Goal: Transaction & Acquisition: Purchase product/service

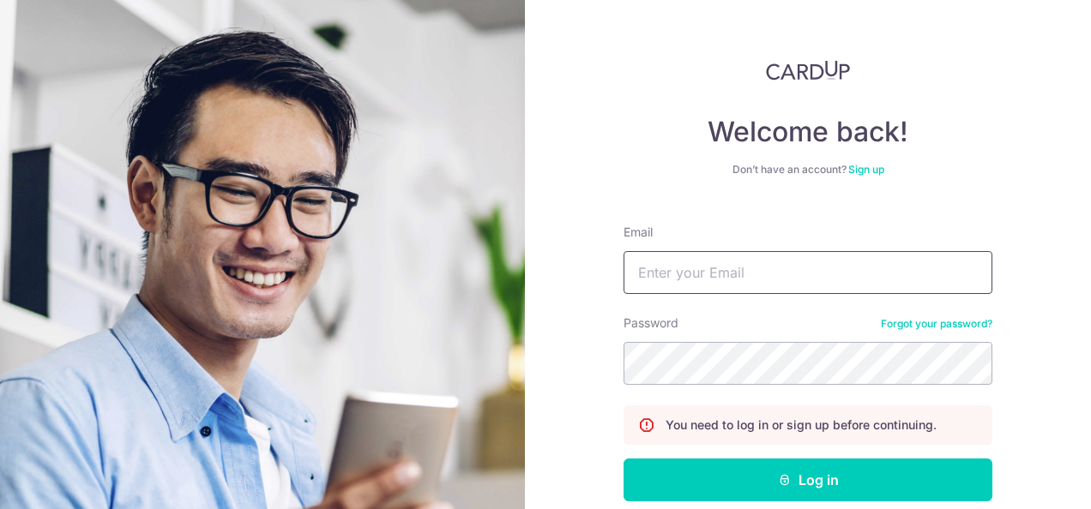
click at [662, 278] on input "Email" at bounding box center [807, 272] width 369 height 43
type input "[EMAIL_ADDRESS][DOMAIN_NAME]"
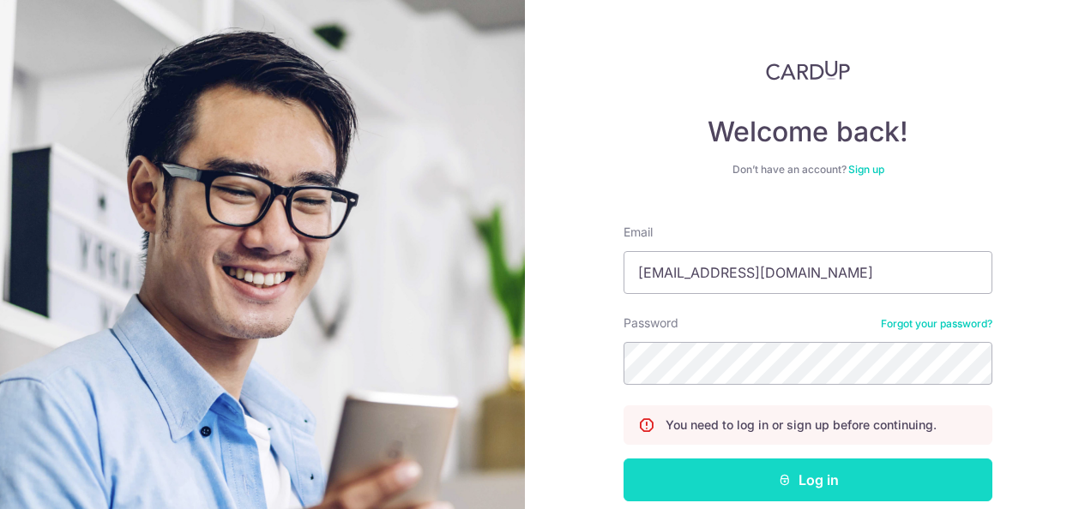
click at [749, 478] on button "Log in" at bounding box center [807, 480] width 369 height 43
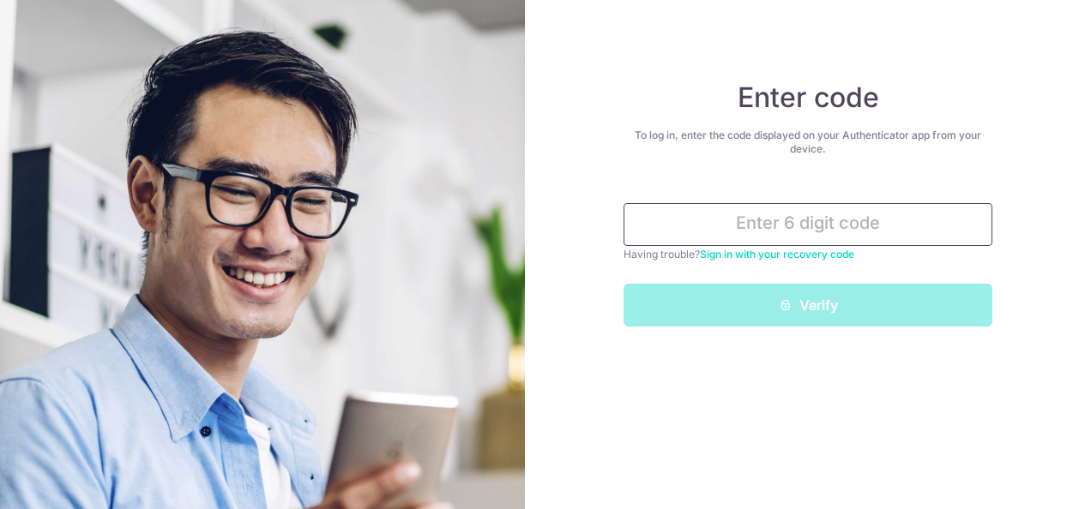
click at [752, 230] on input "text" at bounding box center [807, 224] width 369 height 43
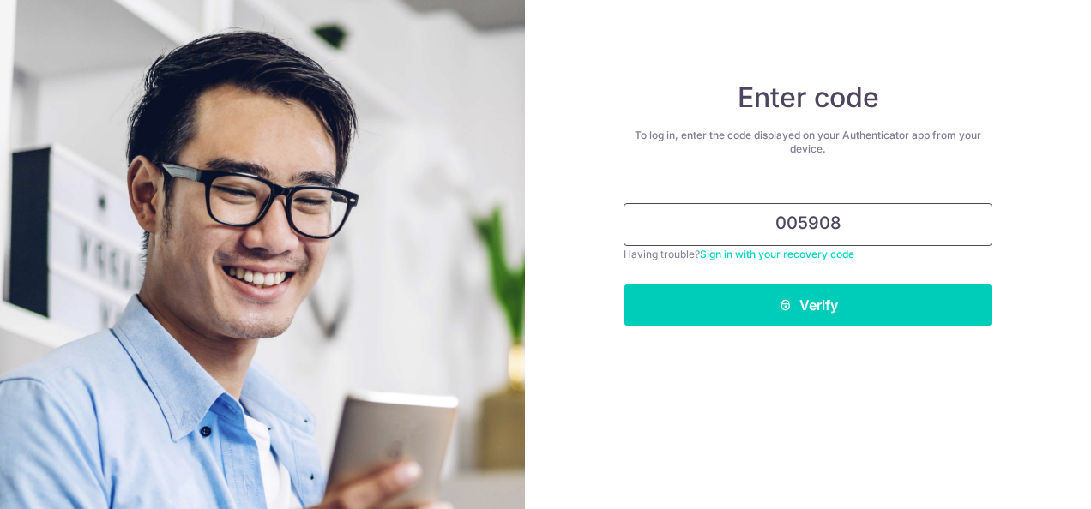
type input "005908"
click at [623, 284] on button "Verify" at bounding box center [807, 305] width 369 height 43
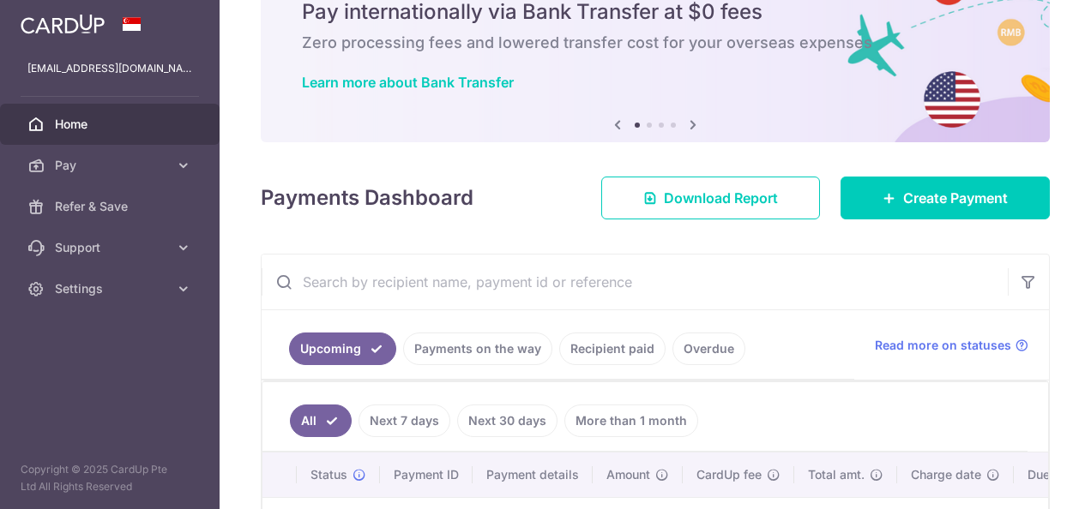
scroll to position [171, 0]
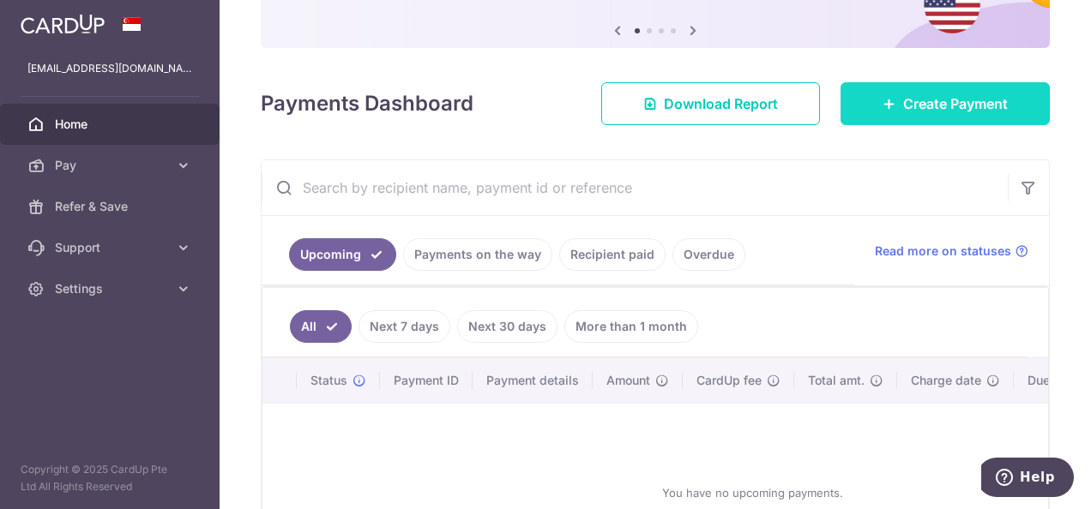
click at [937, 98] on span "Create Payment" at bounding box center [955, 103] width 105 height 21
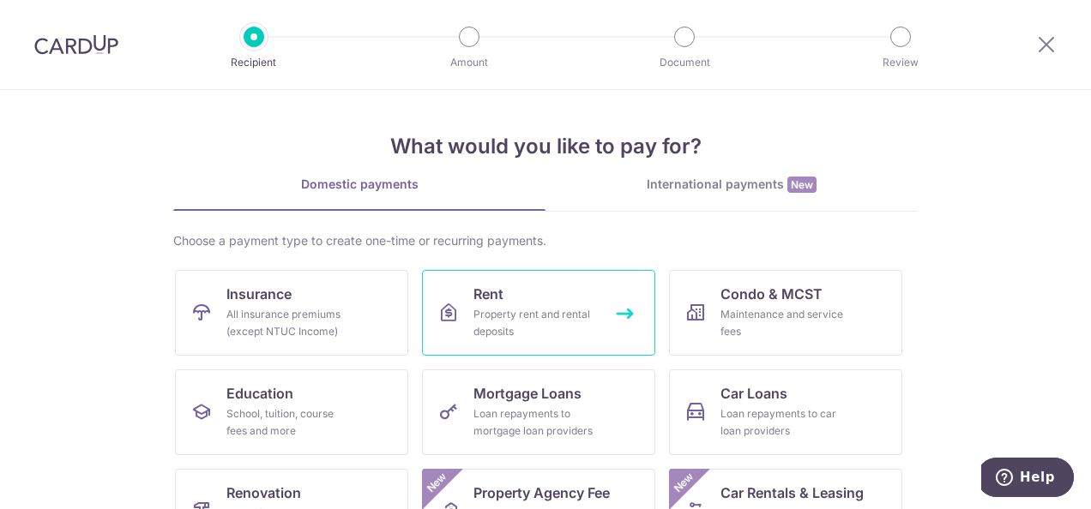
click at [520, 286] on link "Rent Property rent and rental deposits" at bounding box center [538, 313] width 233 height 86
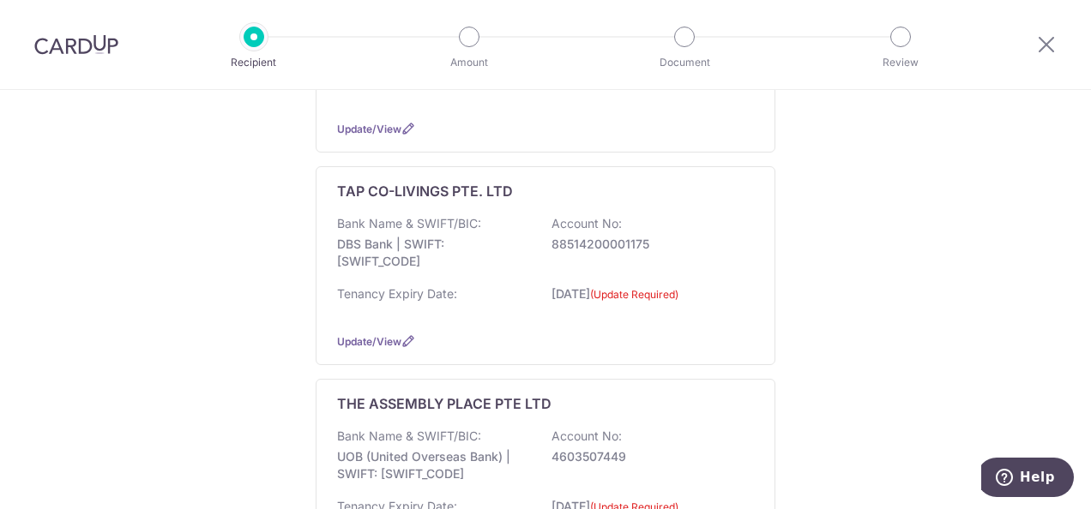
scroll to position [170, 0]
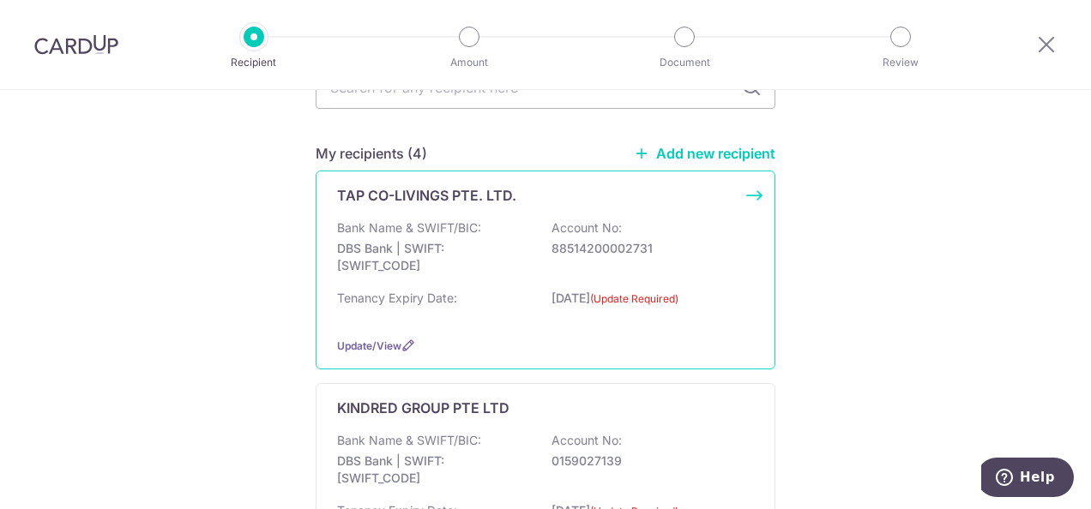
click at [658, 212] on div "TAP CO-LIVINGS PTE. LTD. Bank Name & SWIFT/BIC: DBS Bank | SWIFT: DBSSSGSGXXX A…" at bounding box center [546, 270] width 460 height 199
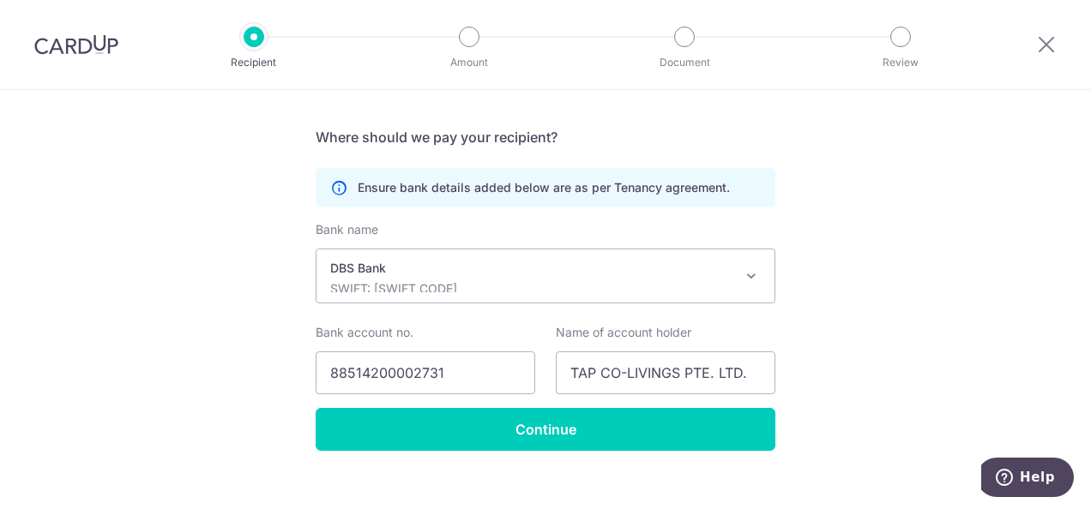
scroll to position [412, 0]
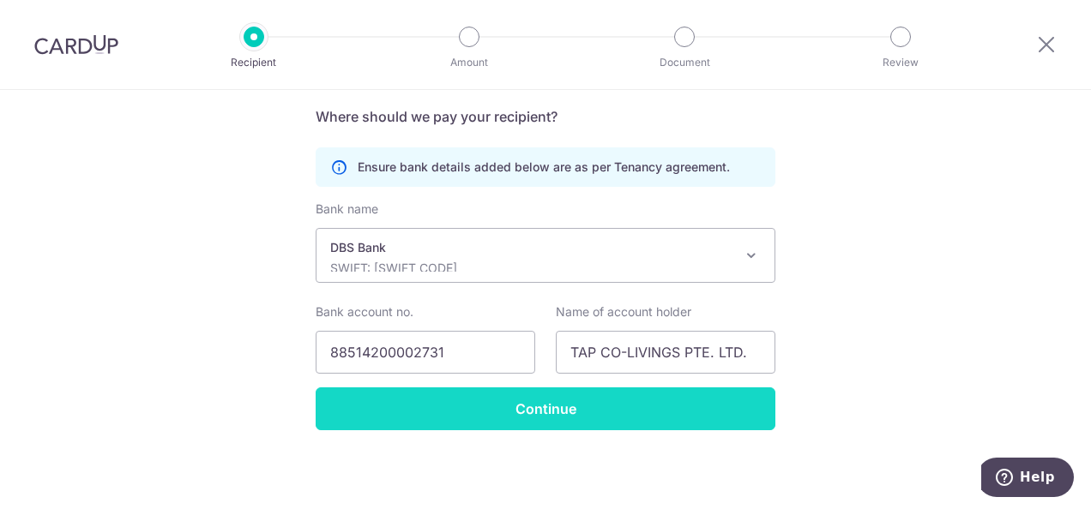
click at [647, 401] on input "Continue" at bounding box center [546, 409] width 460 height 43
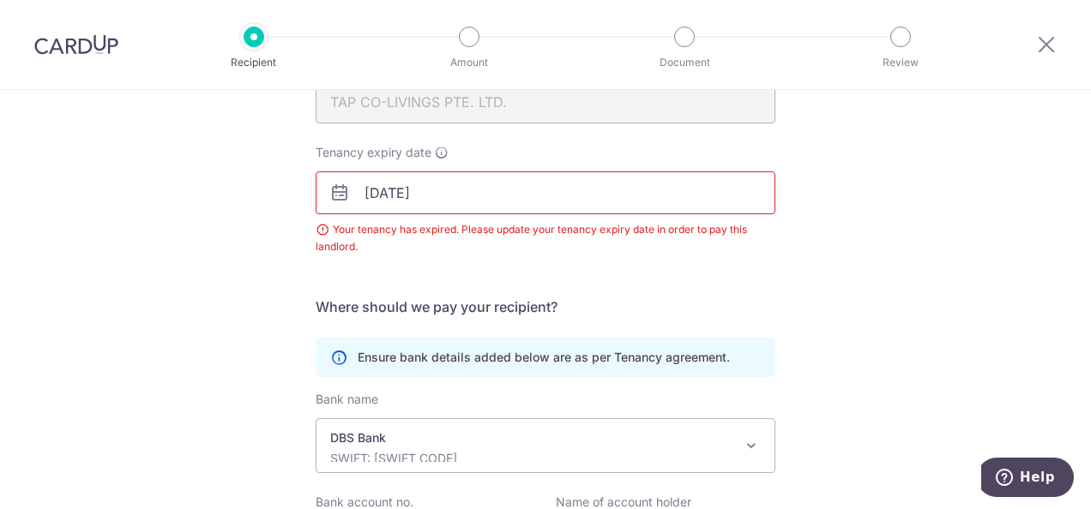
scroll to position [96, 0]
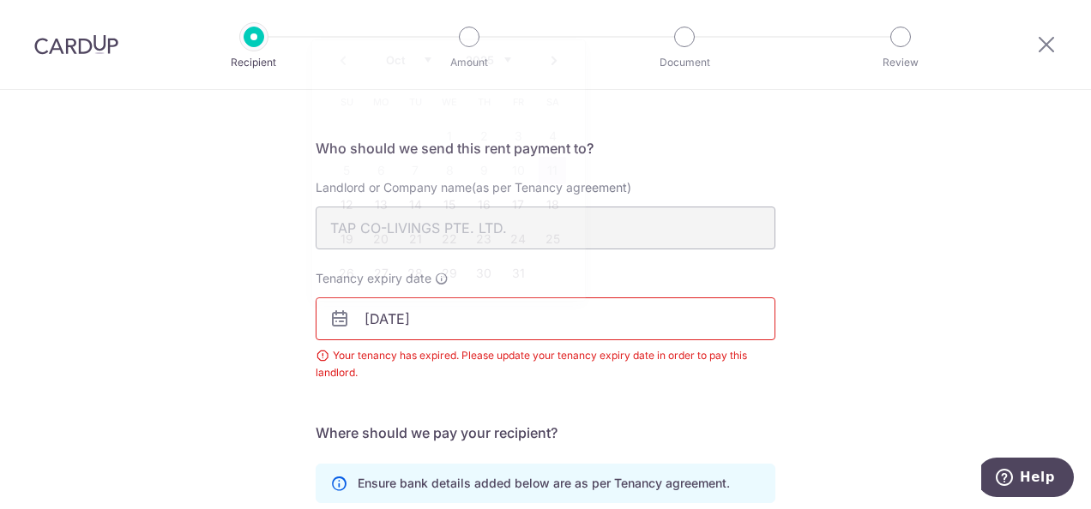
click at [593, 321] on input "[DATE]" at bounding box center [546, 319] width 460 height 43
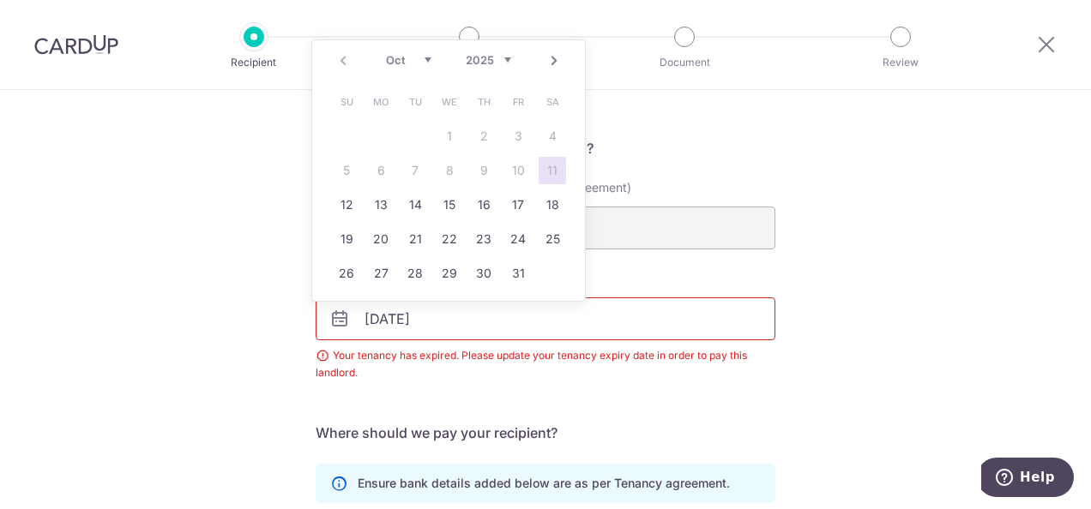
click at [557, 66] on link "Next" at bounding box center [554, 61] width 21 height 21
click at [388, 163] on link "9" at bounding box center [380, 170] width 27 height 27
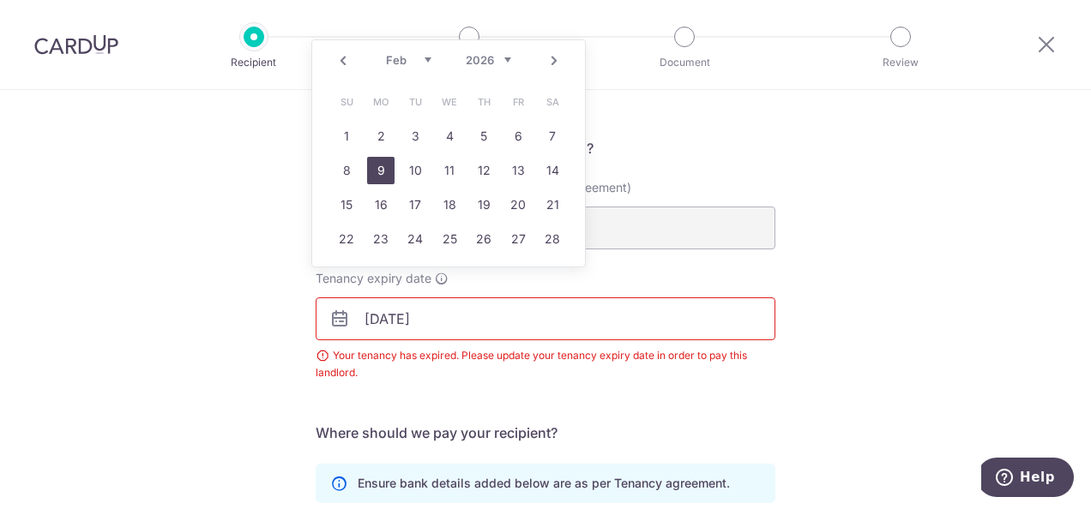
type input "[DATE]"
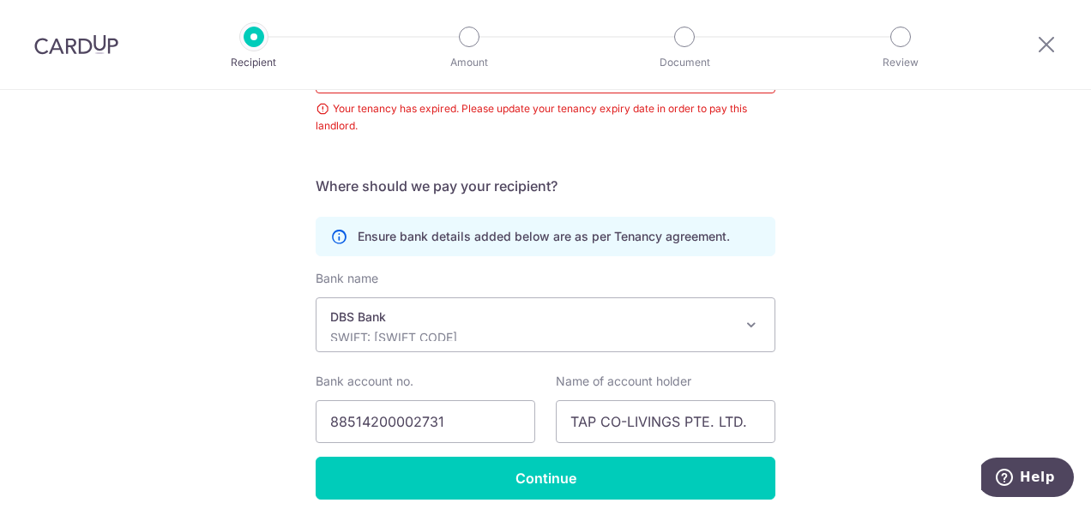
scroll to position [412, 0]
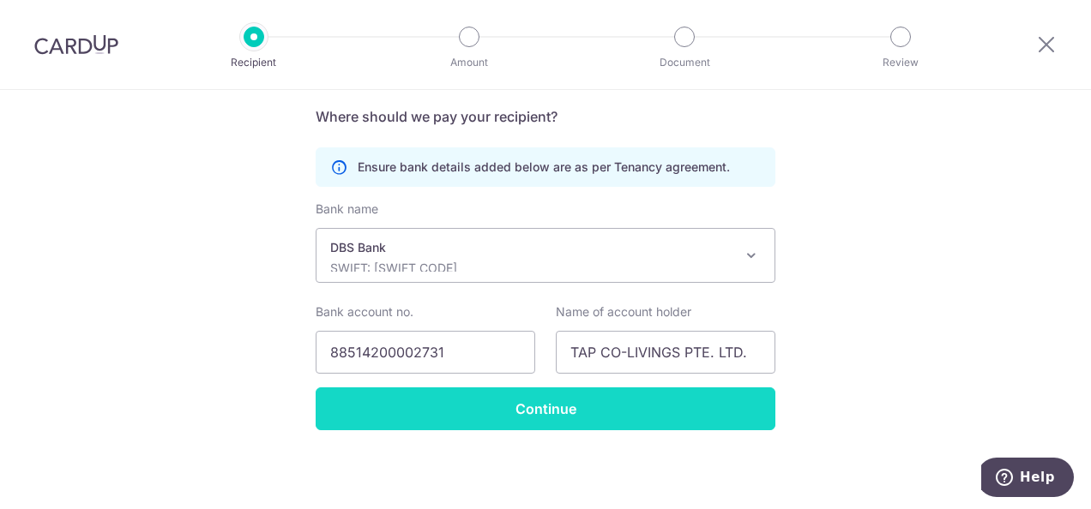
click at [726, 410] on input "Continue" at bounding box center [546, 409] width 460 height 43
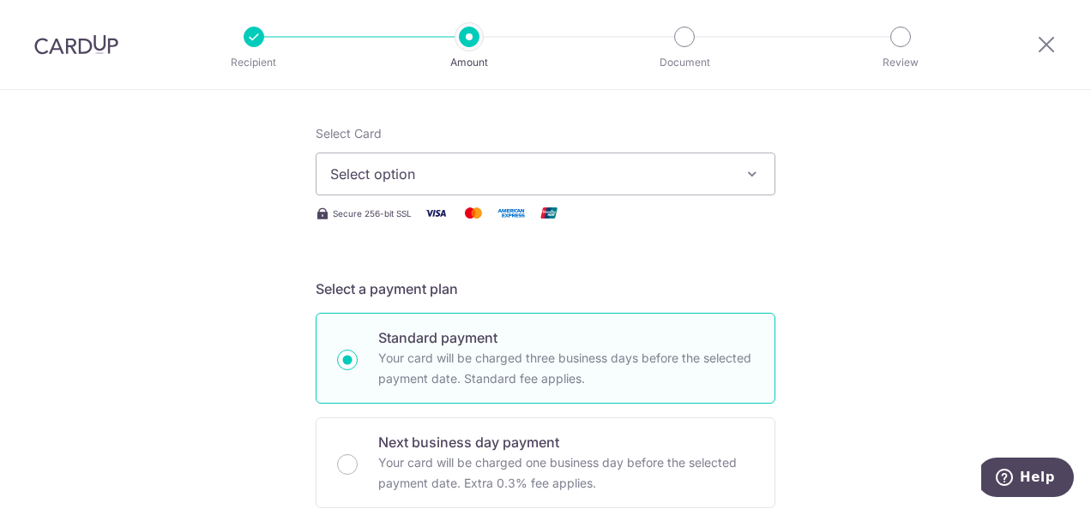
scroll to position [171, 0]
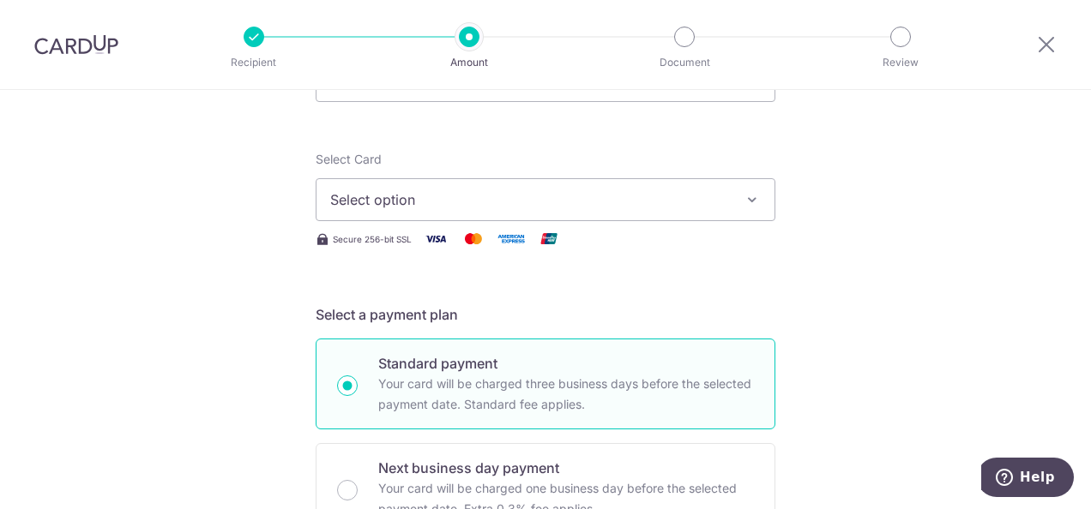
click at [719, 207] on span "Select option" at bounding box center [530, 199] width 400 height 21
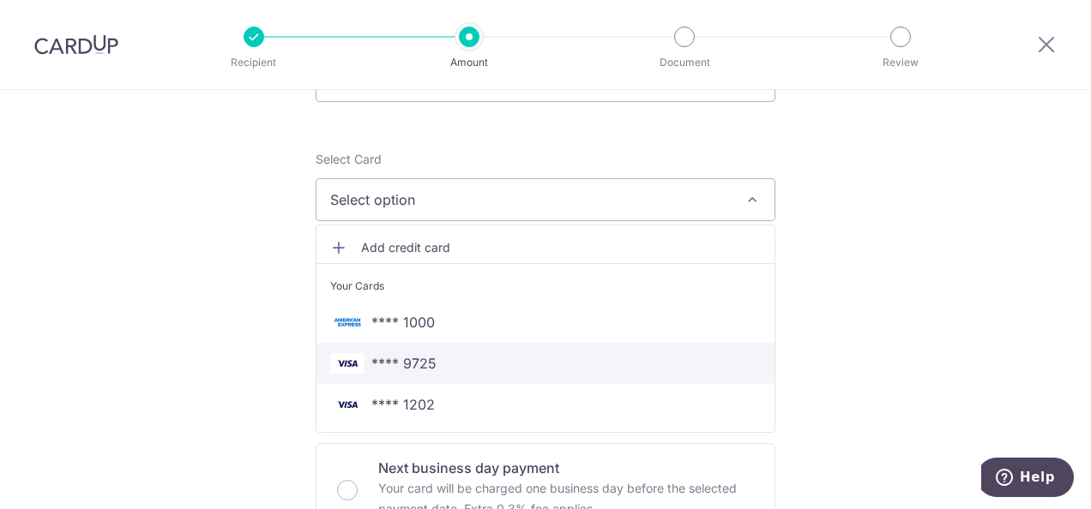
click at [612, 358] on span "**** 9725" at bounding box center [545, 363] width 430 height 21
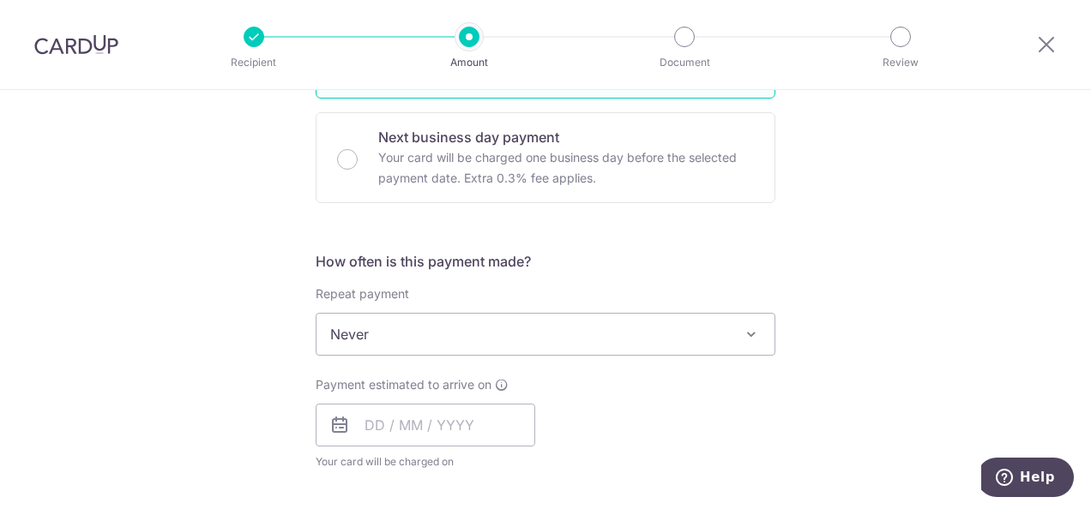
scroll to position [514, 0]
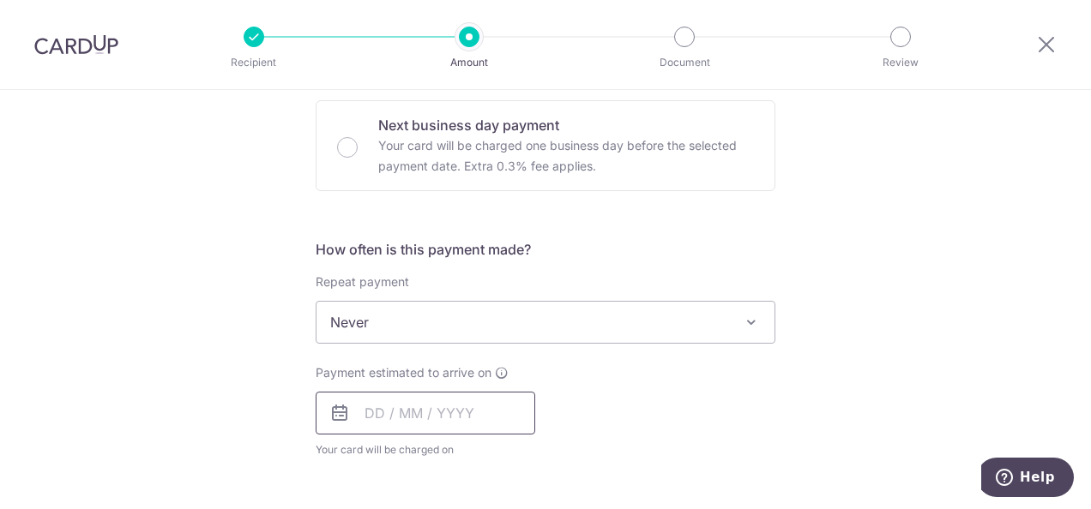
click at [504, 400] on input "text" at bounding box center [425, 413] width 219 height 43
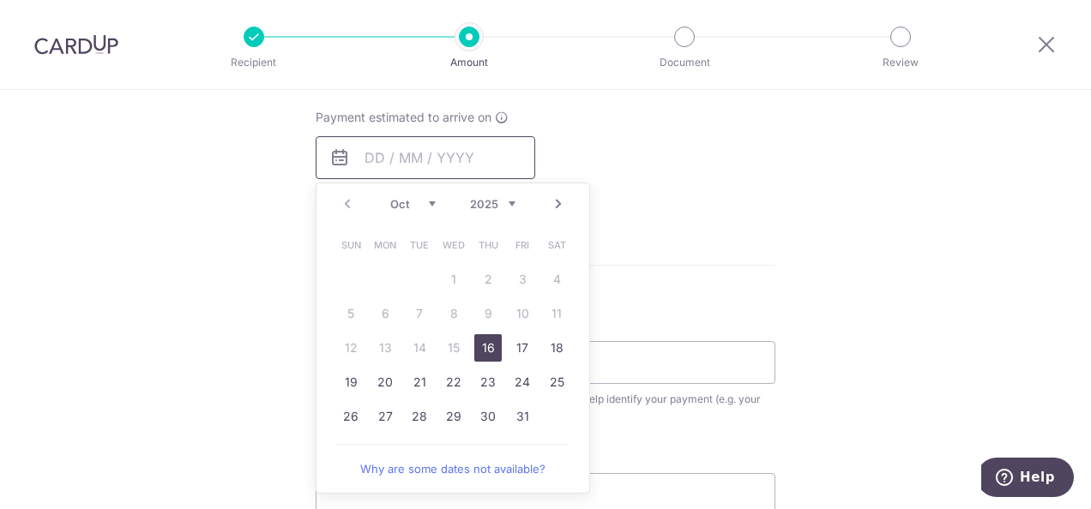
scroll to position [772, 0]
click at [556, 200] on link "Next" at bounding box center [558, 202] width 21 height 21
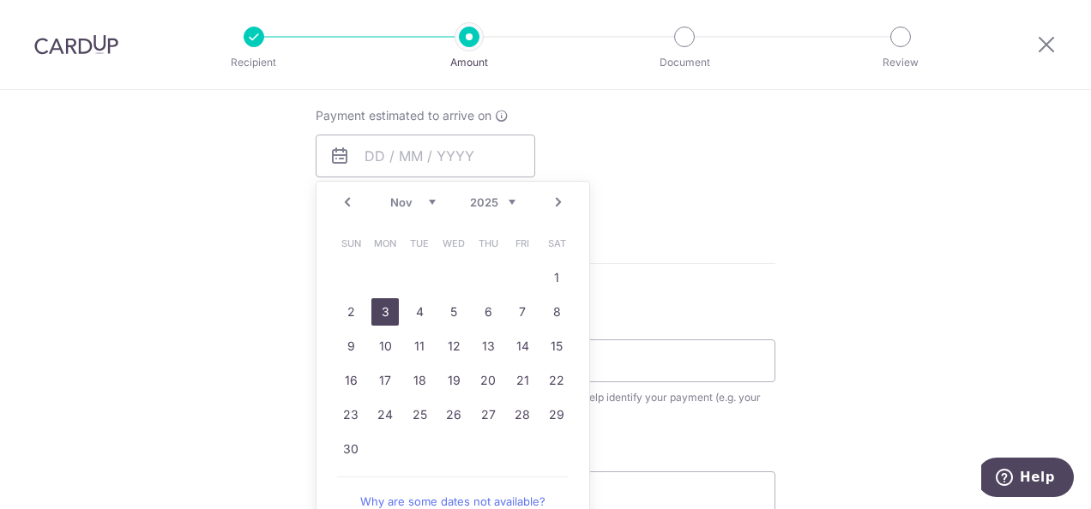
click at [381, 307] on link "3" at bounding box center [384, 311] width 27 height 27
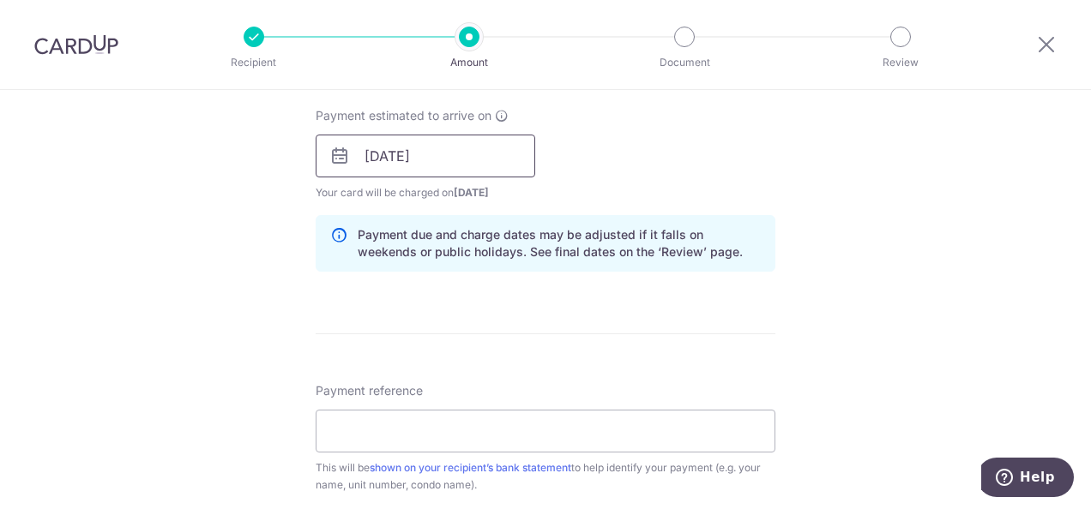
click at [460, 152] on input "03/11/2025" at bounding box center [425, 156] width 219 height 43
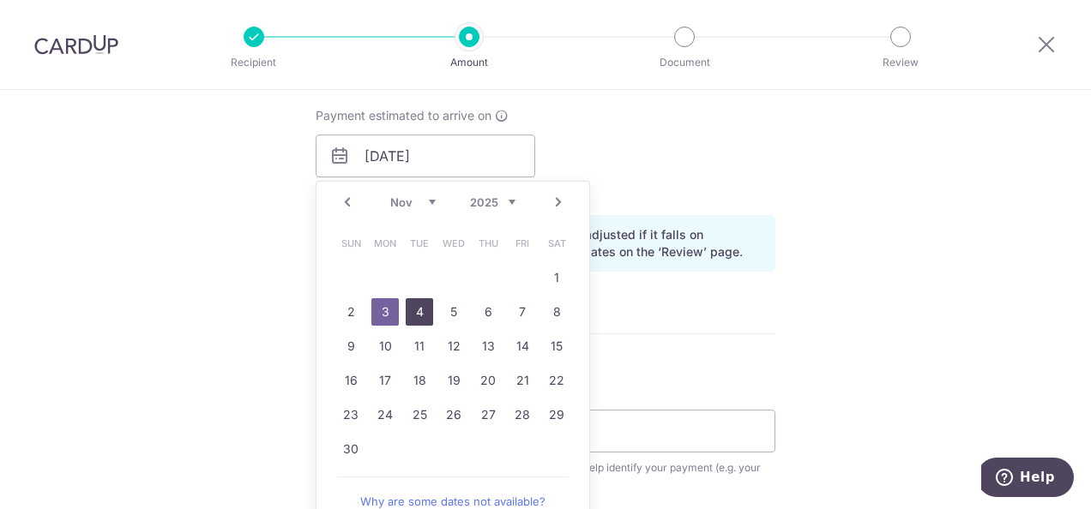
click at [408, 312] on link "4" at bounding box center [419, 311] width 27 height 27
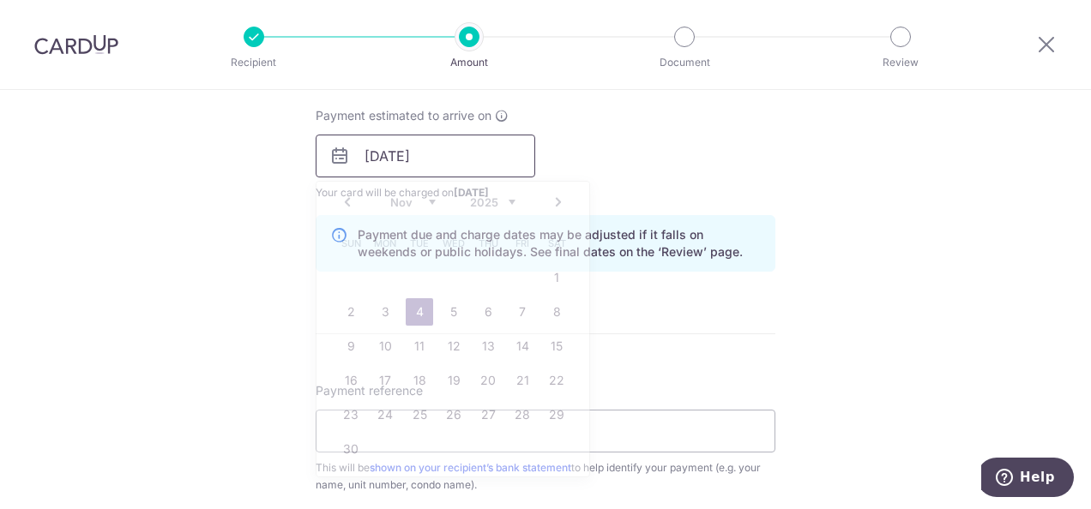
click at [475, 158] on input "04/11/2025" at bounding box center [425, 156] width 219 height 43
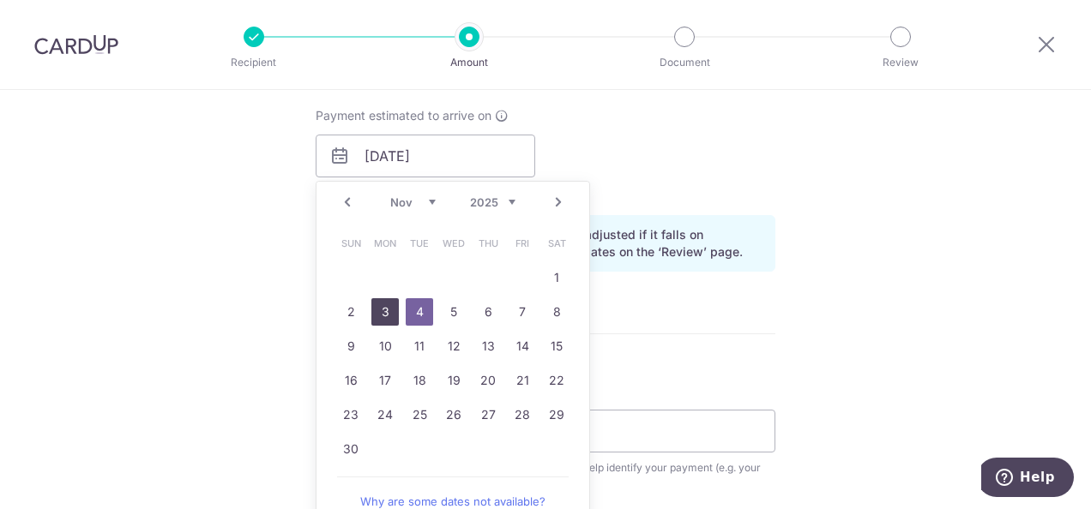
click at [389, 308] on link "3" at bounding box center [384, 311] width 27 height 27
type input "[DATE]"
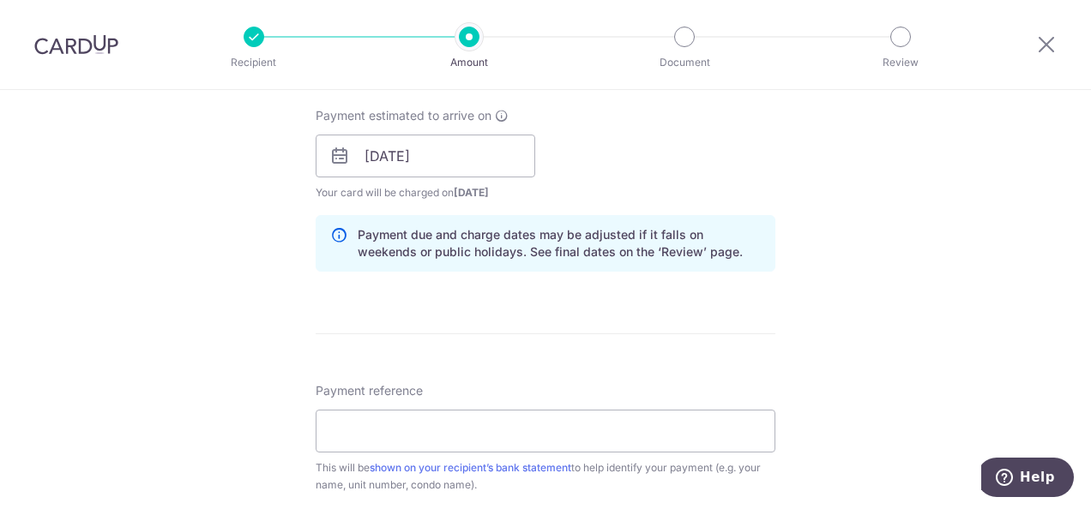
click at [878, 232] on div "Tell us more about your payment Enter payment amount SGD Select Card **** 9725 …" at bounding box center [545, 128] width 1091 height 1621
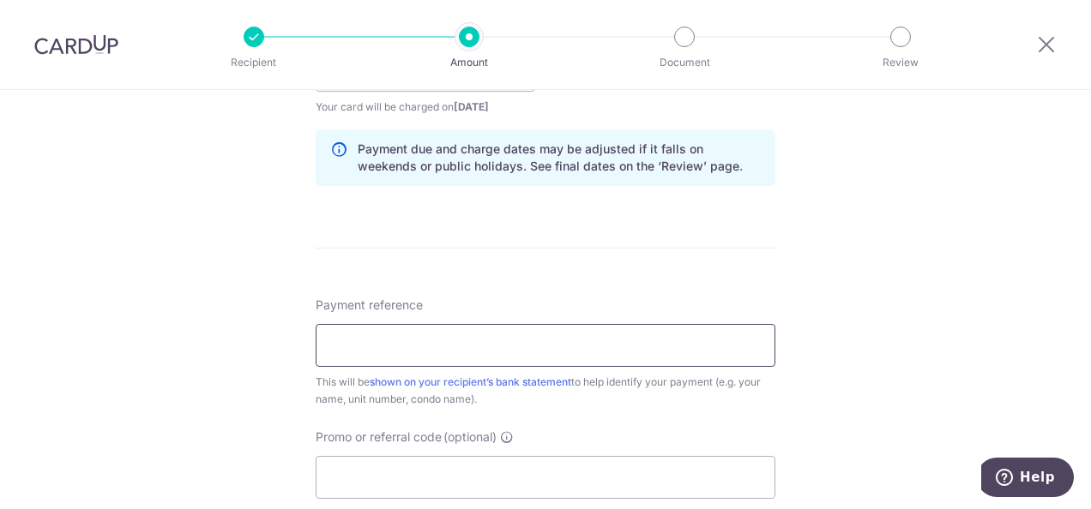
click at [662, 335] on input "Payment reference" at bounding box center [546, 345] width 460 height 43
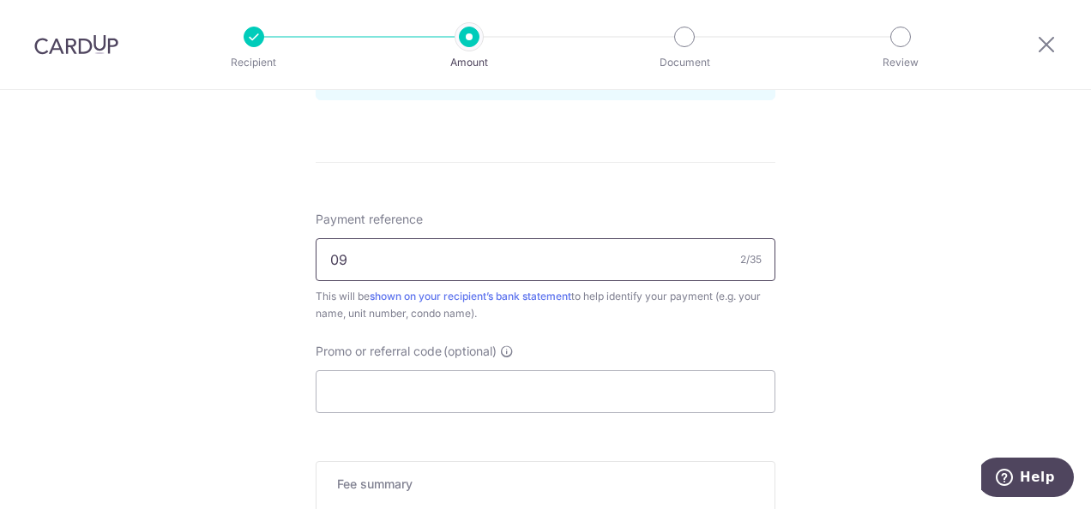
type input "0"
type input "9SL B10 Naporn"
click at [646, 382] on input "Promo or referral code (optional)" at bounding box center [546, 391] width 460 height 43
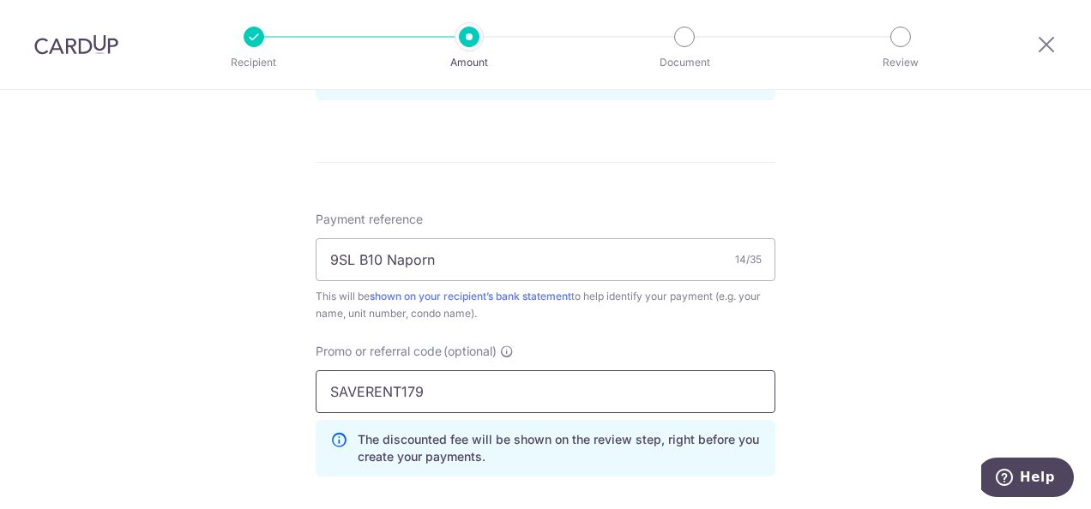
type input "SAVERENT179"
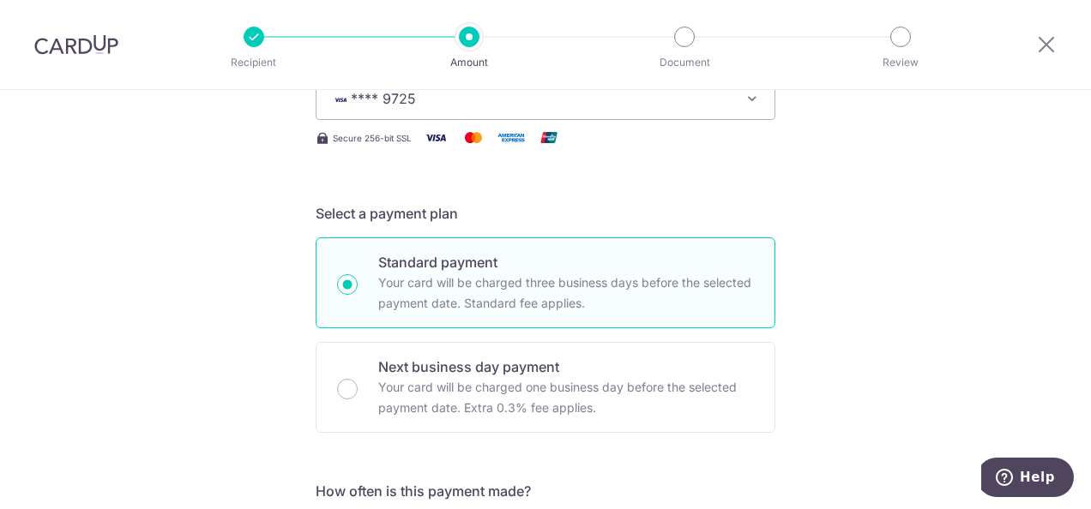
scroll to position [257, 0]
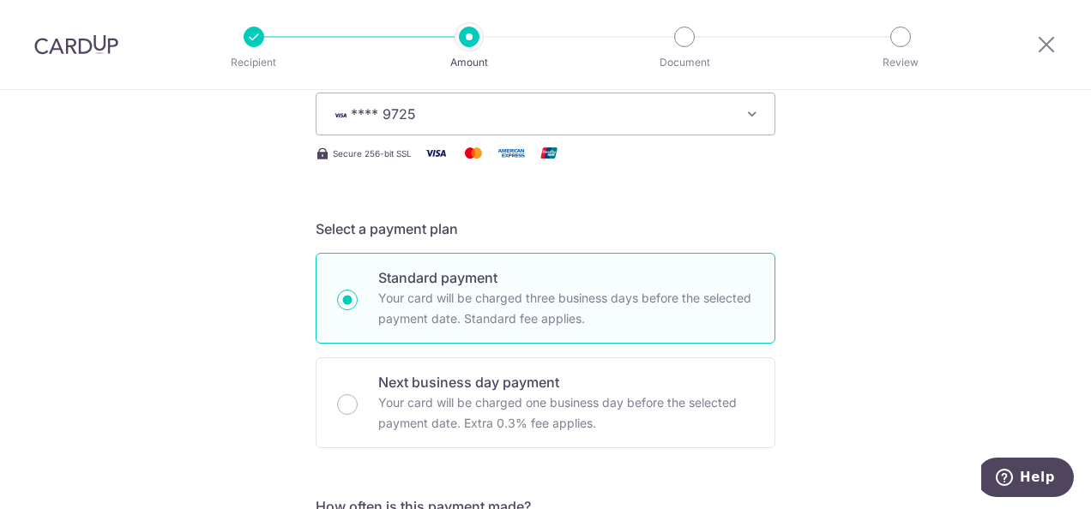
click at [755, 113] on icon "button" at bounding box center [751, 113] width 17 height 17
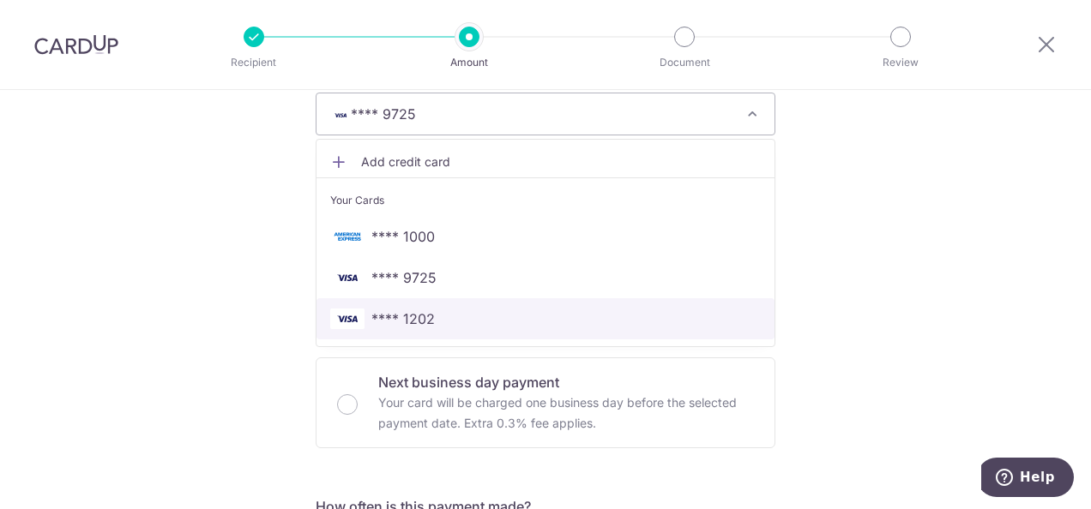
drag, startPoint x: 604, startPoint y: 322, endPoint x: 772, endPoint y: 266, distance: 176.5
click at [604, 322] on span "**** 1202" at bounding box center [545, 319] width 430 height 21
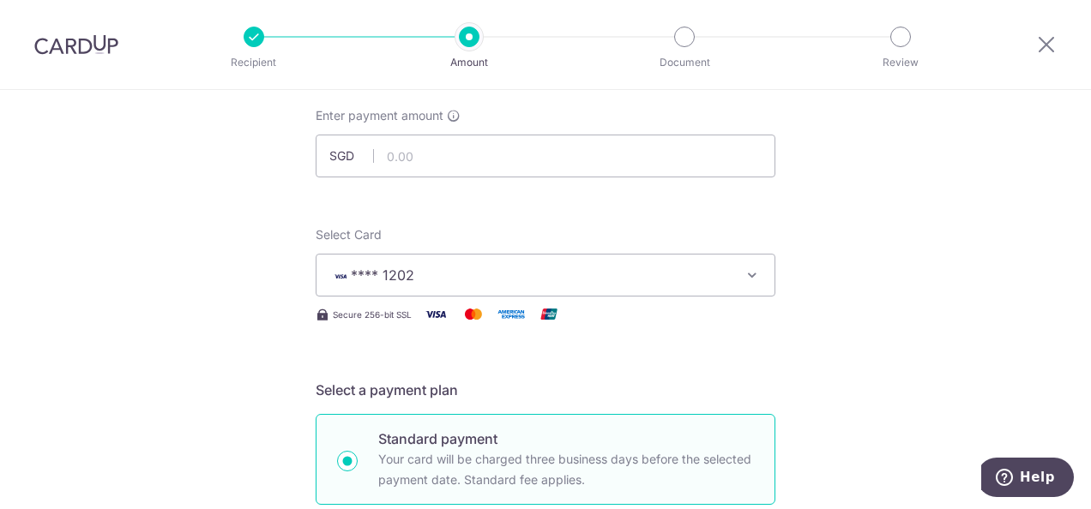
scroll to position [86, 0]
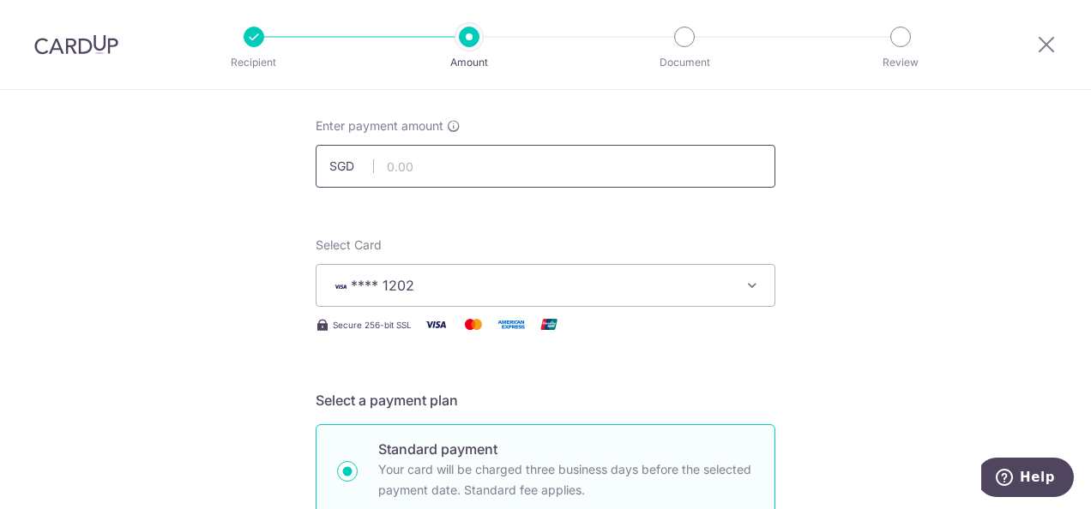
click at [573, 162] on input "text" at bounding box center [546, 166] width 460 height 43
type input "500.00"
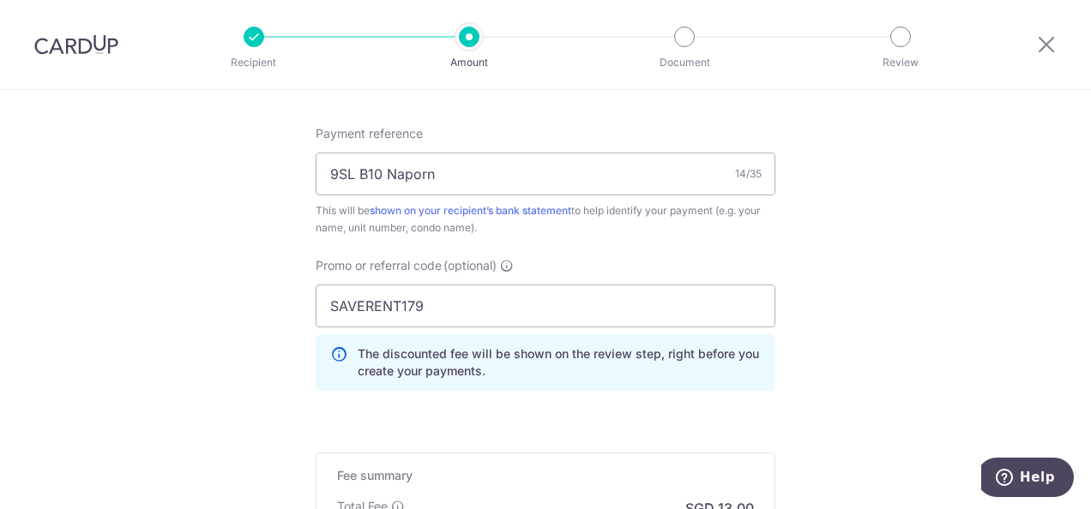
scroll to position [1274, 0]
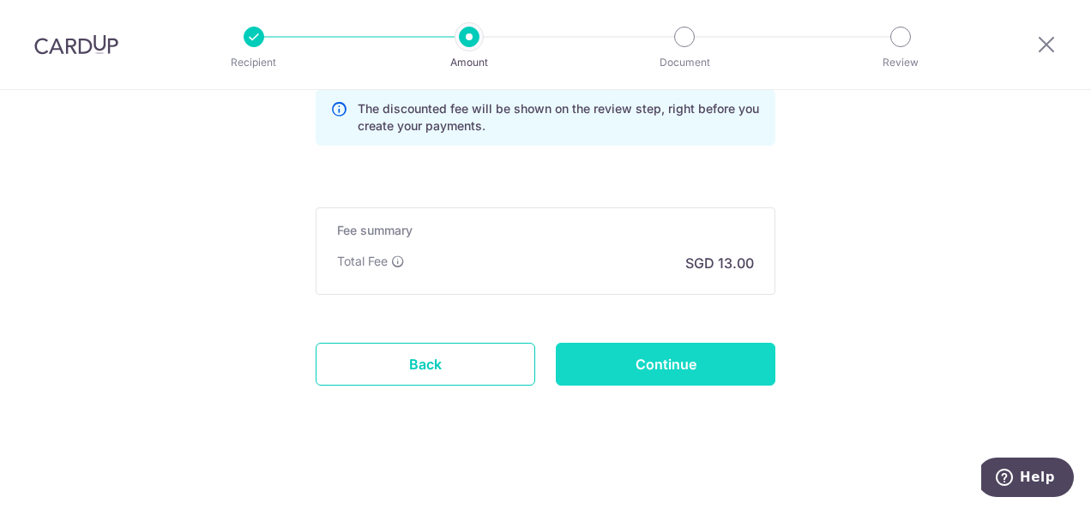
click at [705, 356] on input "Continue" at bounding box center [665, 364] width 219 height 43
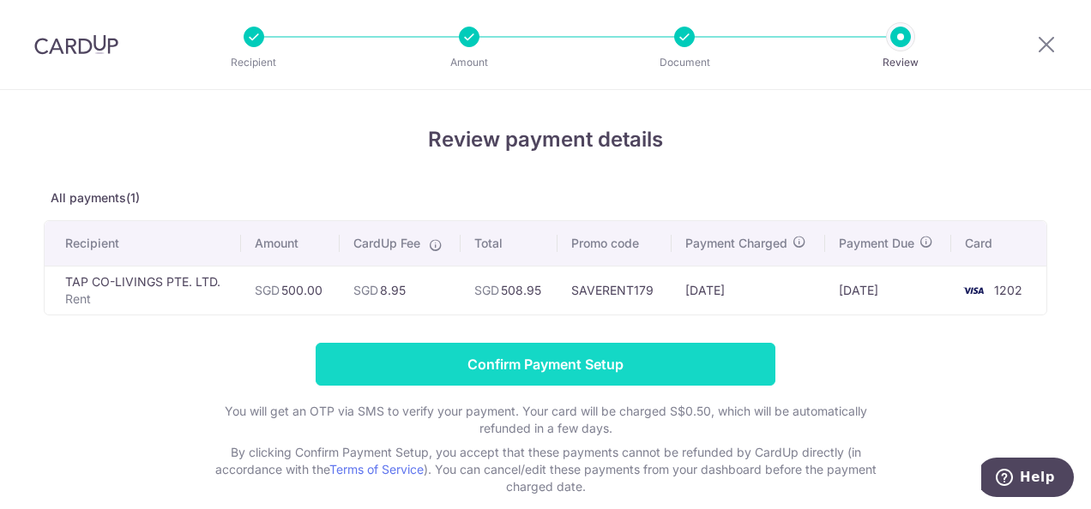
click at [693, 364] on input "Confirm Payment Setup" at bounding box center [546, 364] width 460 height 43
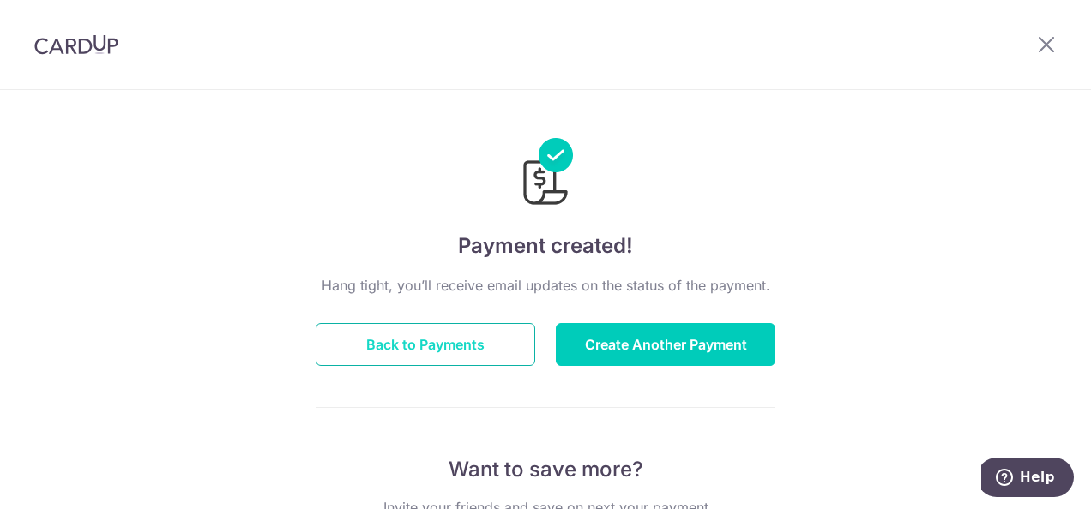
click at [479, 348] on button "Back to Payments" at bounding box center [425, 344] width 219 height 43
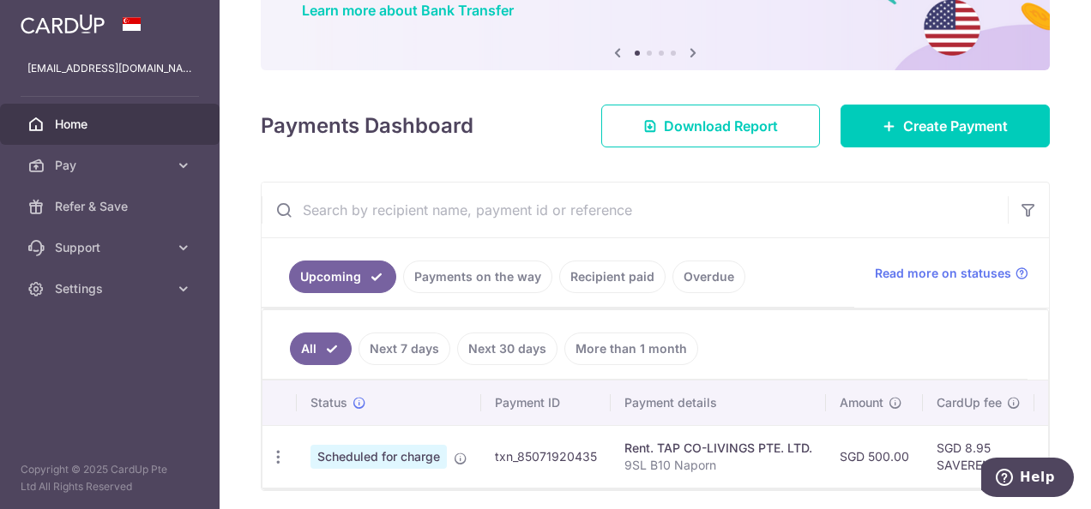
scroll to position [171, 0]
